Goal: Check status: Check status

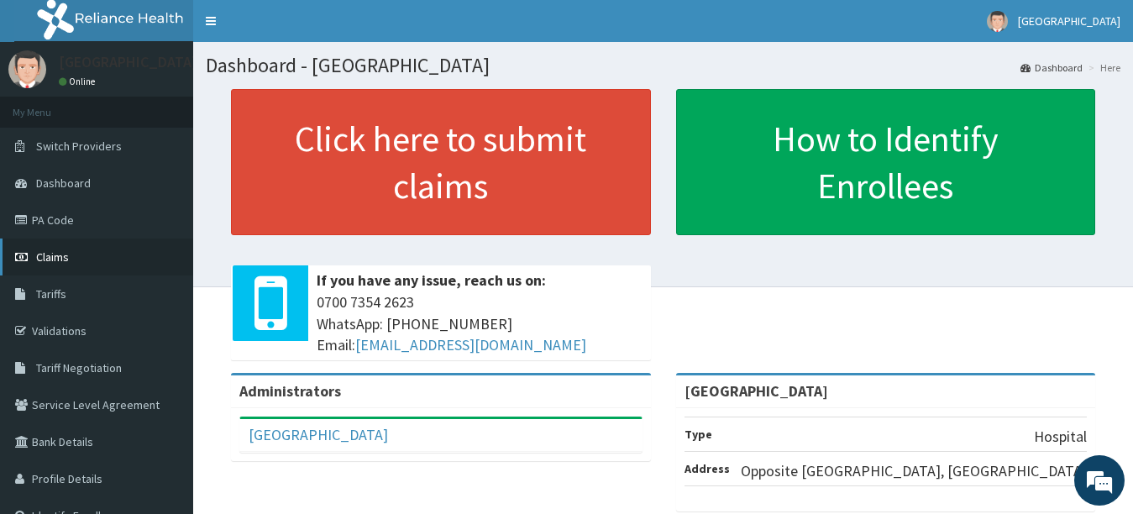
click at [68, 268] on link "Claims" at bounding box center [96, 256] width 193 height 37
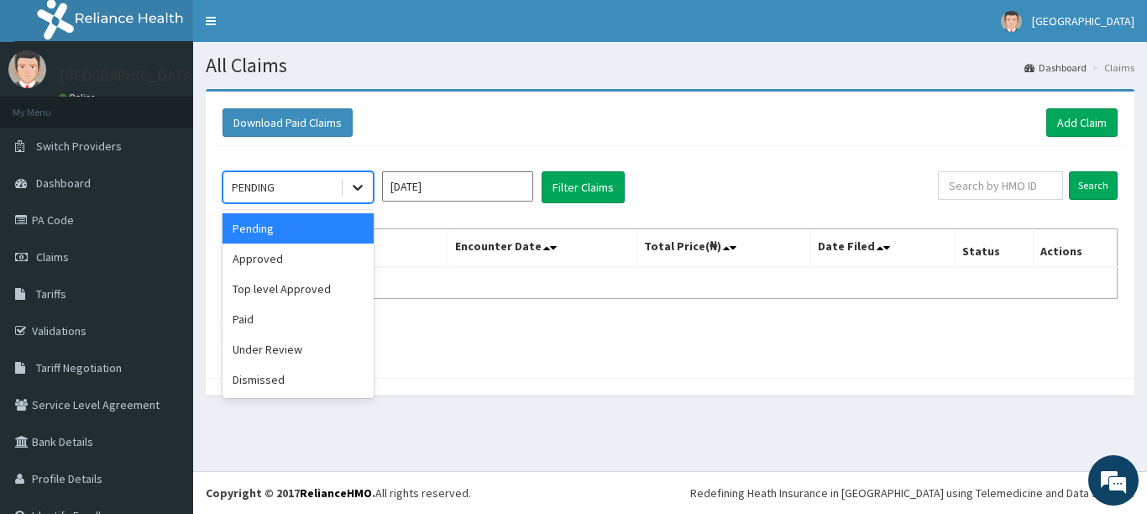
click at [359, 190] on icon at bounding box center [357, 187] width 17 height 17
click at [301, 259] on div "Approved" at bounding box center [298, 259] width 151 height 30
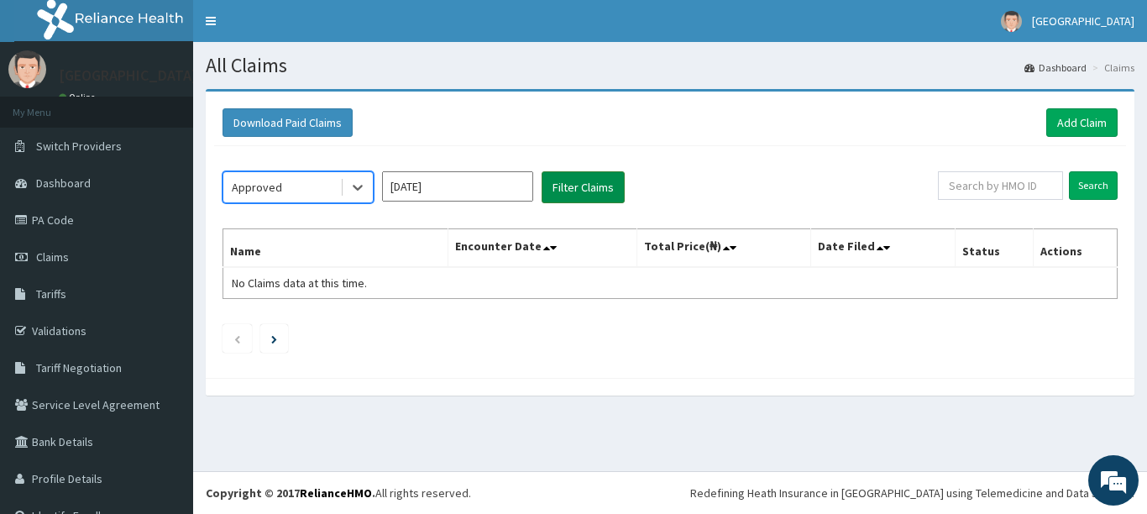
click at [556, 186] on button "Filter Claims" at bounding box center [583, 187] width 83 height 32
